Goal: Task Accomplishment & Management: Manage account settings

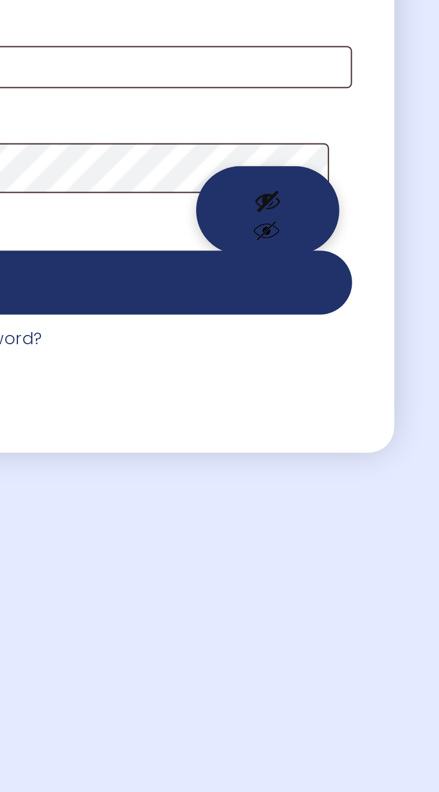
click at [355, 498] on button "Show password" at bounding box center [360, 478] width 65 height 40
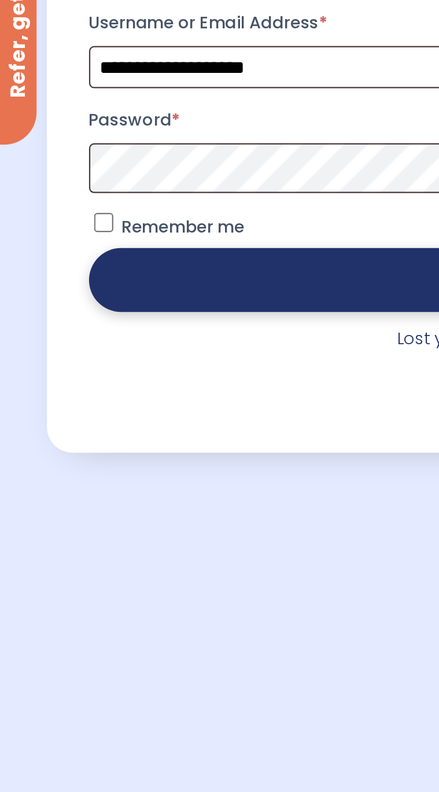
click at [168, 524] on button "Log in" at bounding box center [220, 510] width 358 height 29
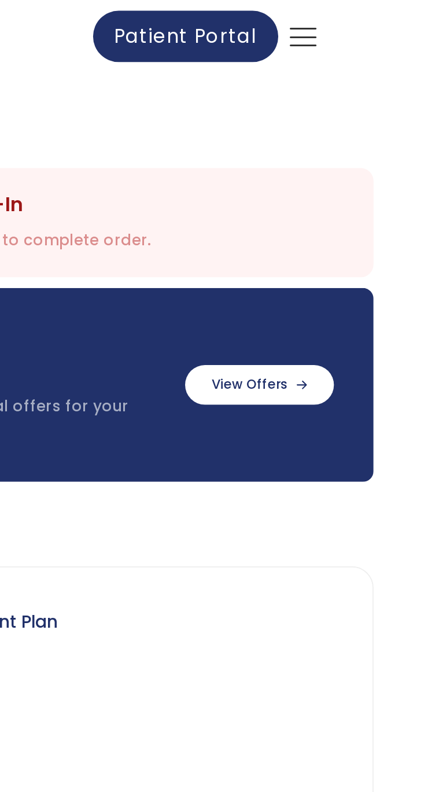
click at [372, 18] on icon at bounding box center [366, 20] width 20 height 14
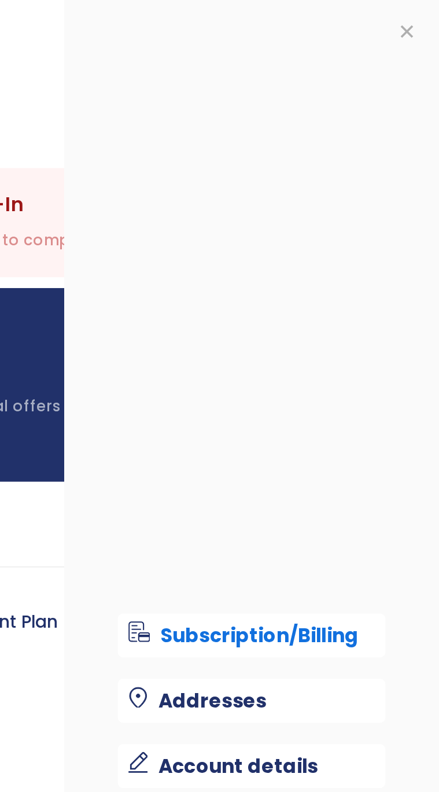
click at [223, 106] on div "Complete Telehealth Check-In" at bounding box center [167, 110] width 234 height 10
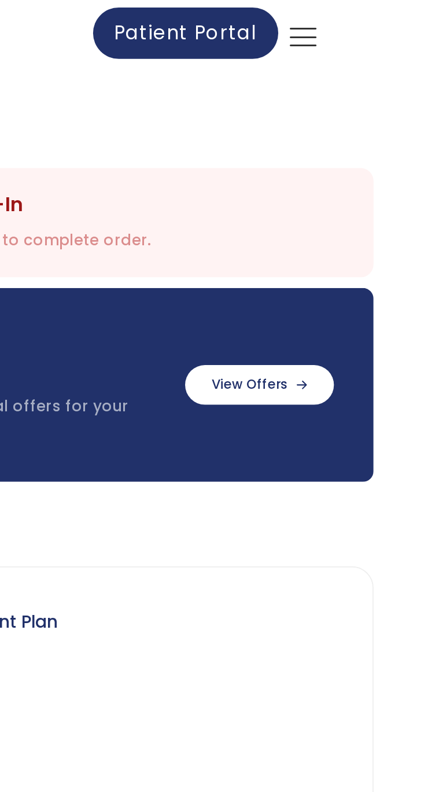
click at [309, 15] on span "Patient Portal" at bounding box center [302, 17] width 77 height 14
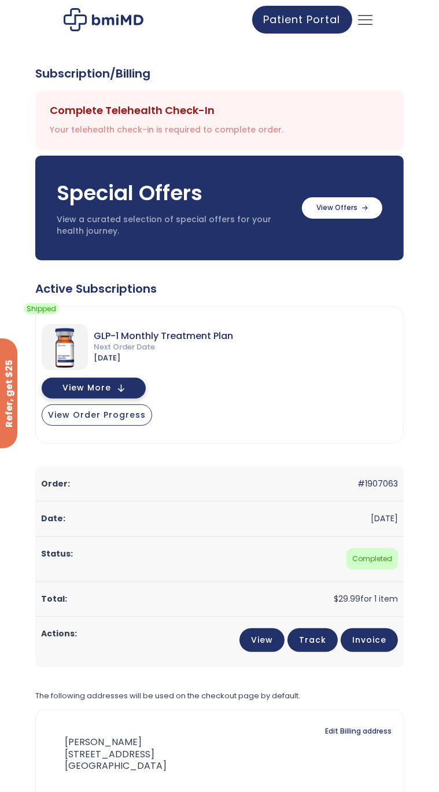
click at [121, 390] on button "View More" at bounding box center [94, 388] width 104 height 21
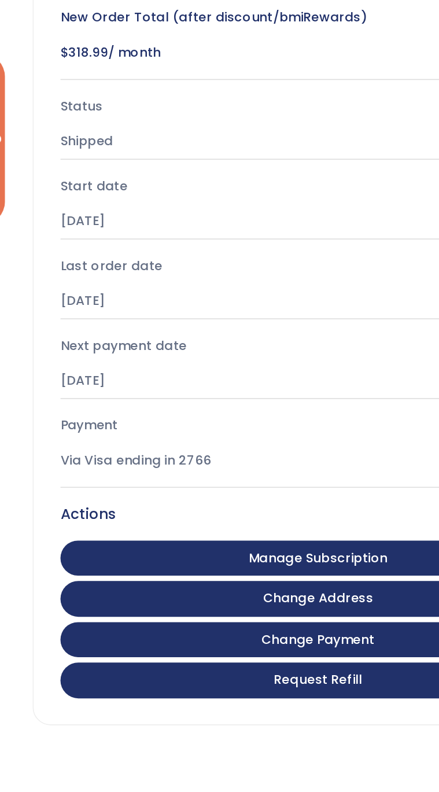
scroll to position [328, 0]
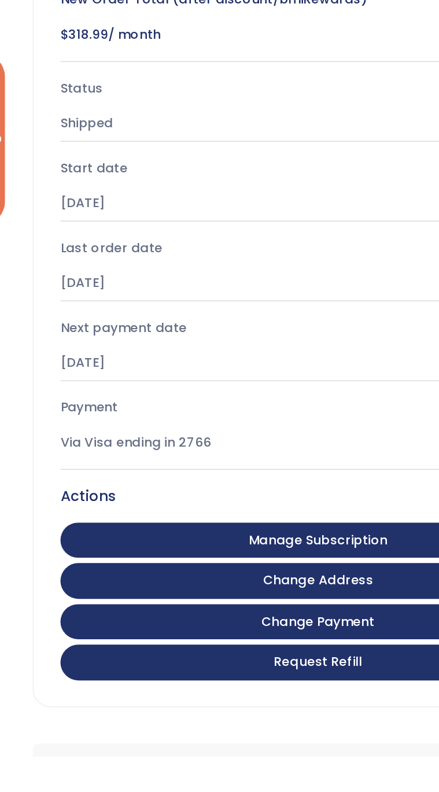
click at [270, 588] on div "Via Visa ending in 2766" at bounding box center [219, 589] width 333 height 11
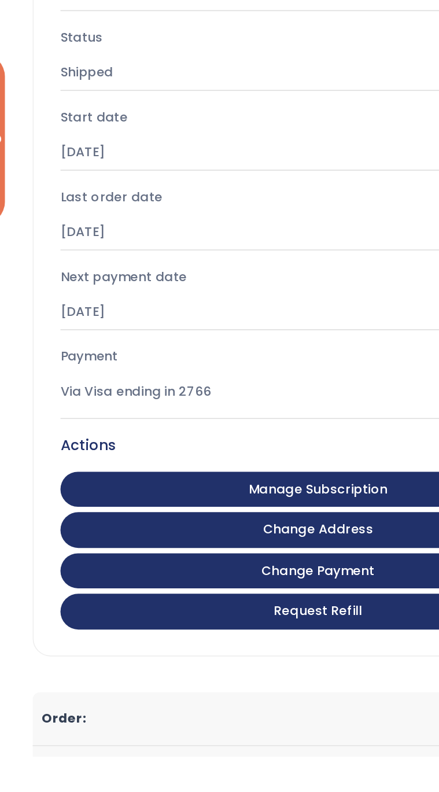
scroll to position [368, 0]
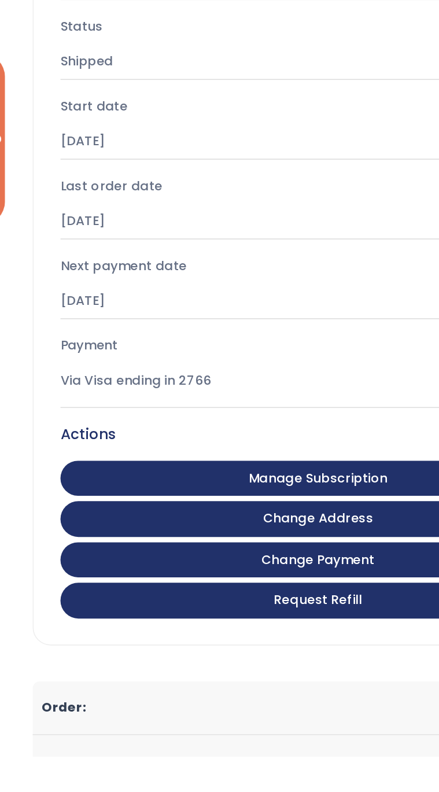
click at [265, 611] on link "Manage Subscription" at bounding box center [219, 612] width 333 height 23
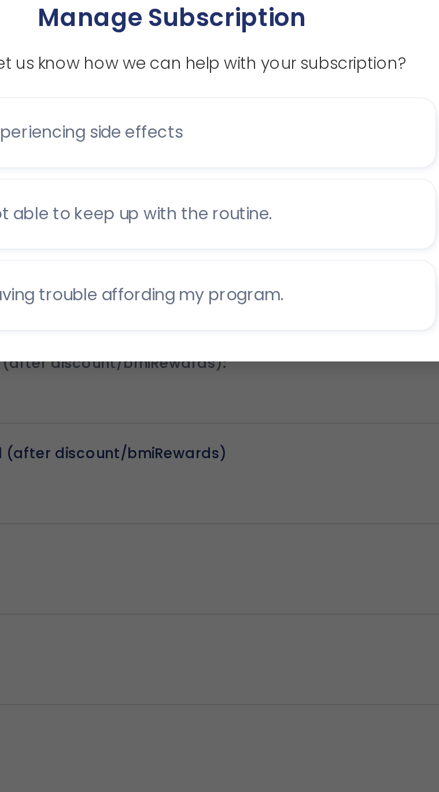
scroll to position [333, 0]
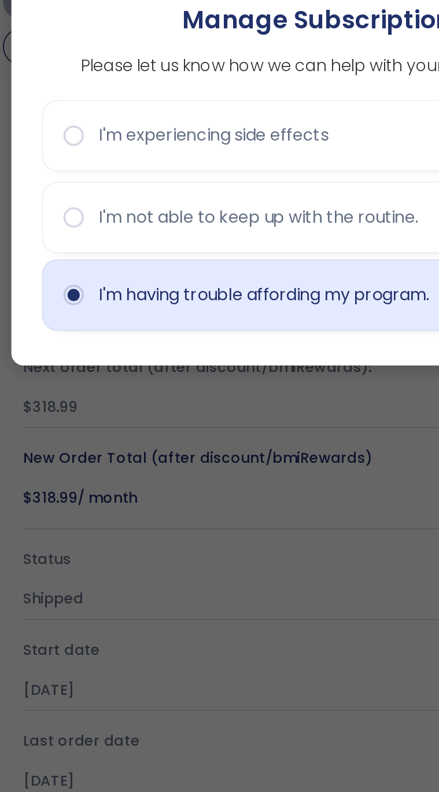
click at [82, 219] on button "I'm having trouble affording my program." at bounding box center [217, 205] width 307 height 41
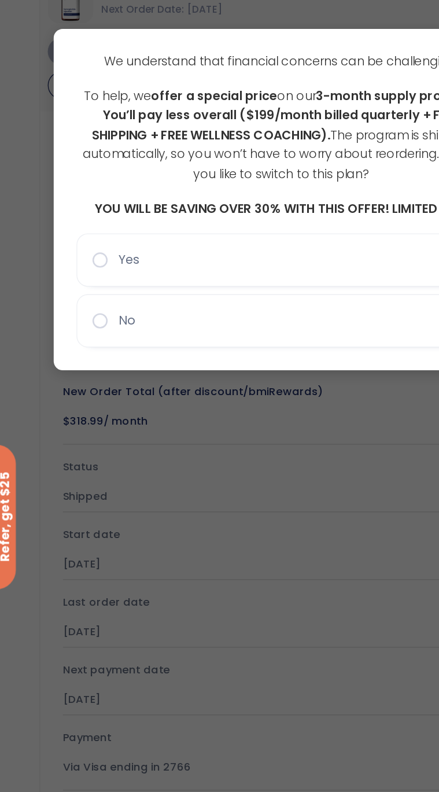
scroll to position [332, 0]
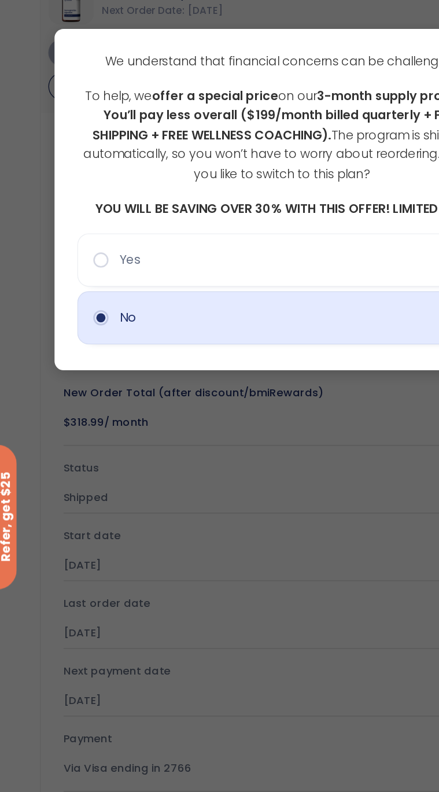
click at [223, 239] on button "No" at bounding box center [217, 242] width 307 height 41
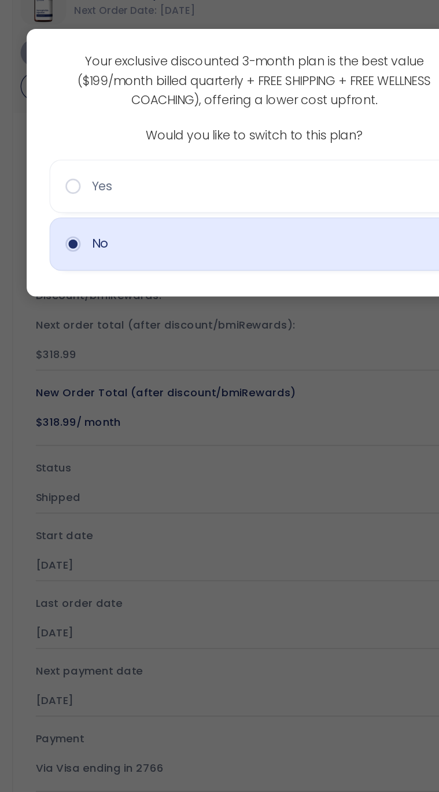
click at [260, 195] on button "No" at bounding box center [217, 186] width 307 height 41
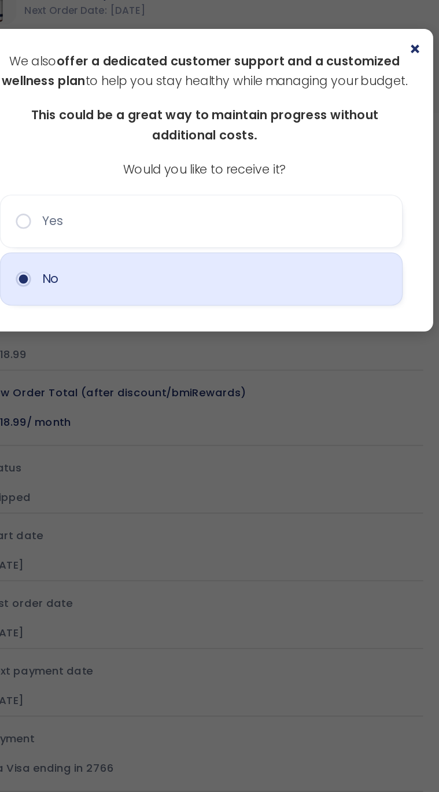
click at [292, 228] on button "No" at bounding box center [217, 212] width 307 height 41
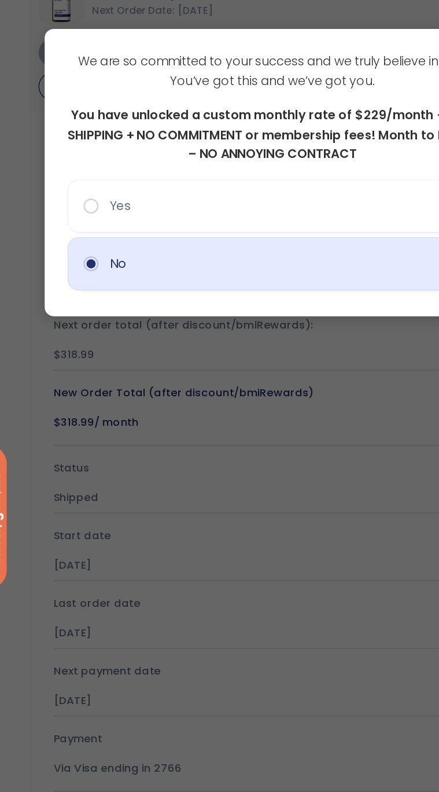
click at [278, 207] on button "No" at bounding box center [217, 201] width 307 height 41
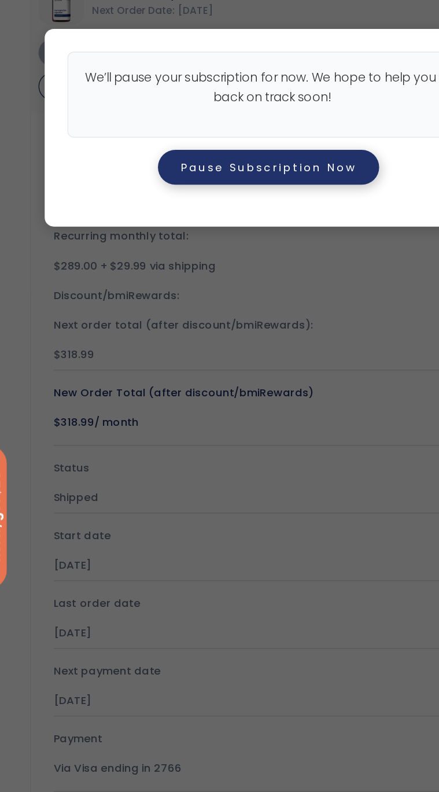
click at [263, 123] on button "Pause Subscription Now" at bounding box center [217, 127] width 168 height 27
